Goal: Task Accomplishment & Management: Manage account settings

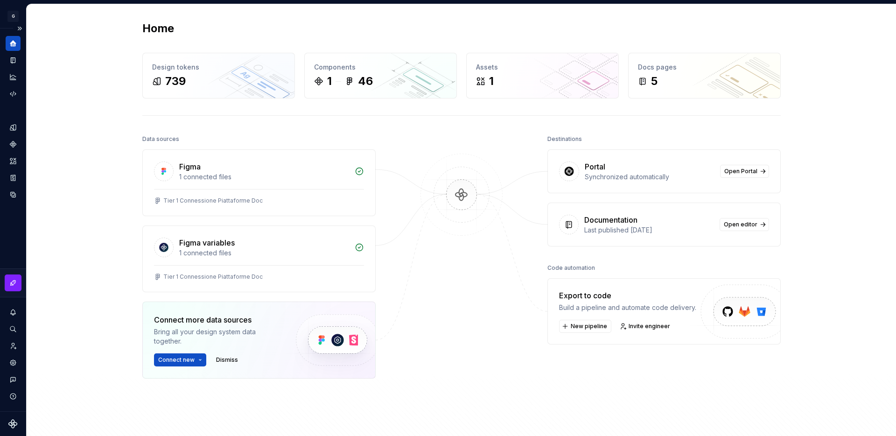
click at [13, 427] on icon "Supernova Logo" at bounding box center [12, 423] width 9 height 9
click at [14, 359] on icon "Settings" at bounding box center [13, 362] width 8 height 8
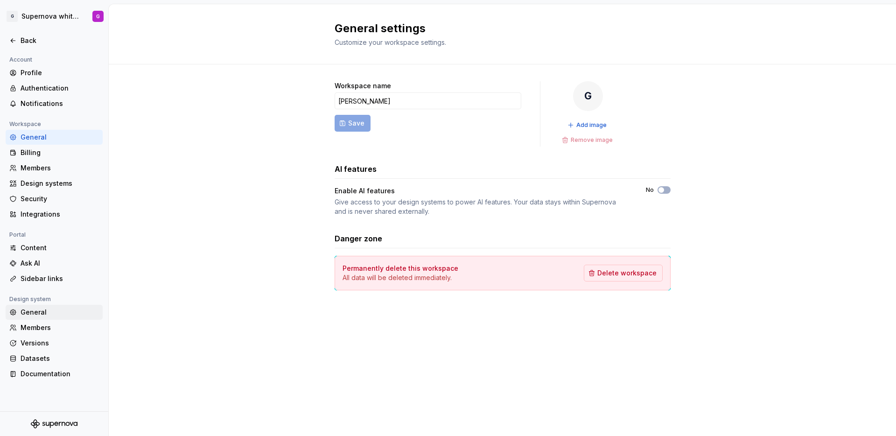
click at [53, 308] on div "General" at bounding box center [60, 311] width 78 height 9
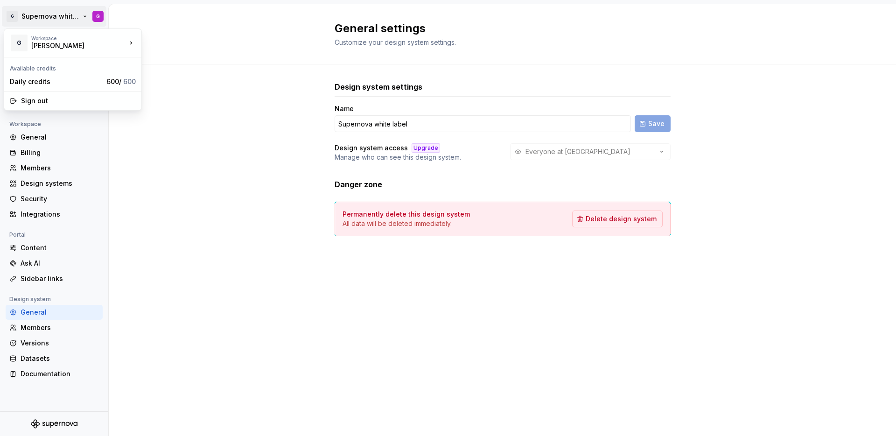
click at [102, 16] on html "G Supernova white label G Back Account Profile Authentication Notifications Wor…" at bounding box center [448, 218] width 896 height 436
click at [56, 100] on div "Sign out" at bounding box center [78, 100] width 115 height 9
